Goal: Task Accomplishment & Management: Manage account settings

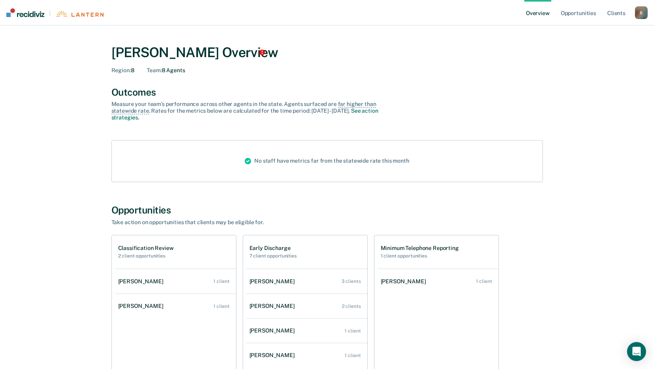
click at [639, 13] on div "B" at bounding box center [641, 12] width 13 height 13
click at [586, 51] on link "Log Out" at bounding box center [610, 51] width 64 height 7
